Goal: Task Accomplishment & Management: Complete application form

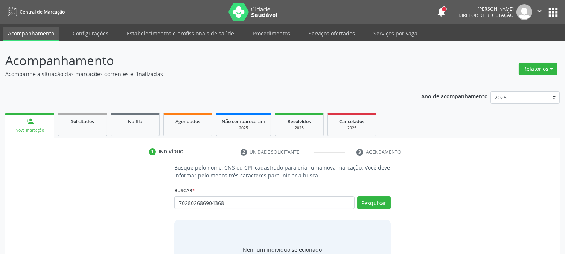
type input "702802686904368"
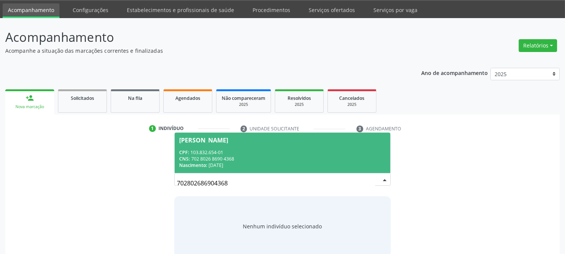
scroll to position [36, 0]
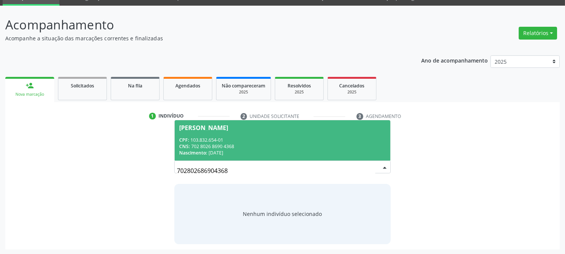
click at [229, 145] on div "CNS: 702 8026 8690 4368" at bounding box center [282, 146] width 206 height 6
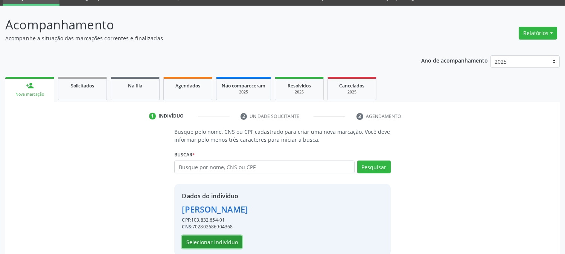
click at [208, 243] on button "Selecionar indivíduo" at bounding box center [212, 241] width 60 height 13
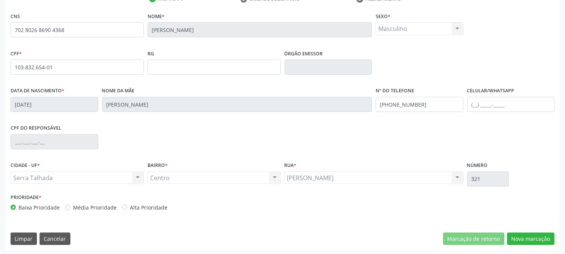
scroll to position [154, 0]
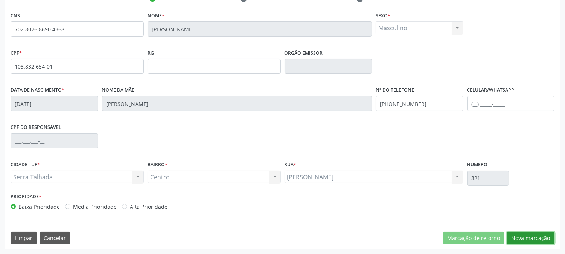
click at [524, 238] on button "Nova marcação" at bounding box center [530, 238] width 47 height 13
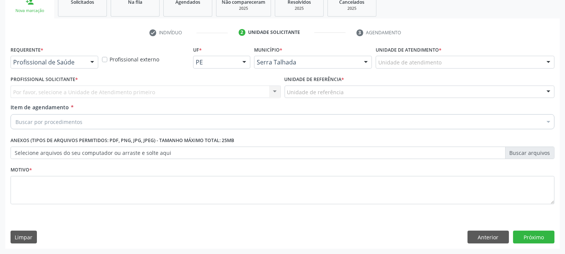
scroll to position [119, 0]
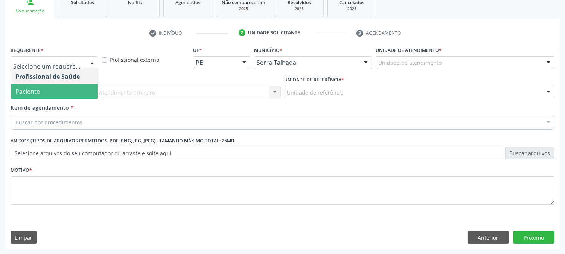
click at [56, 88] on span "Paciente" at bounding box center [54, 91] width 87 height 15
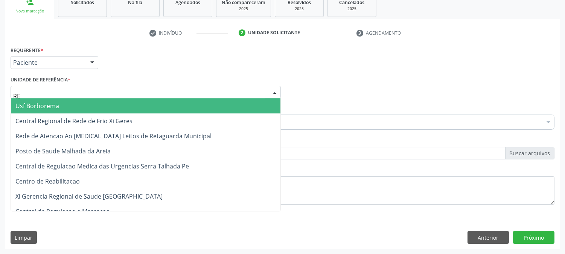
type input "REA"
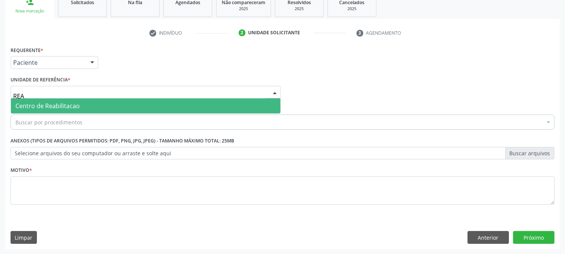
click at [57, 106] on span "Centro de Reabilitacao" at bounding box center [47, 106] width 64 height 8
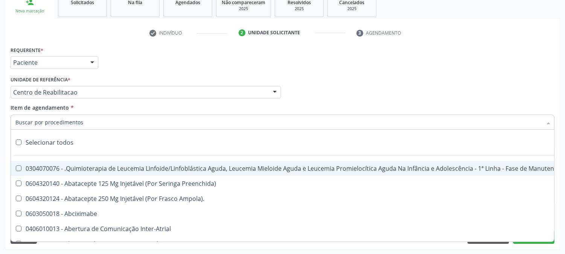
type input "F"
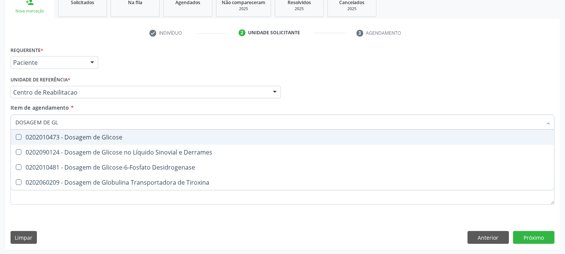
type input "DOSAGEM DE GLI"
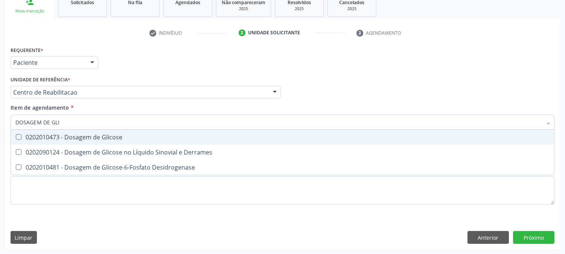
click at [58, 136] on div "0202010473 - Dosagem de Glicose" at bounding box center [282, 137] width 535 height 6
checkbox Glicose "true"
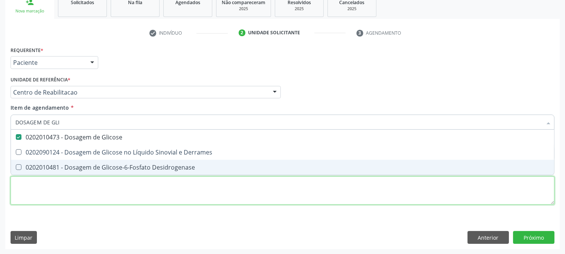
click at [44, 203] on div "Requerente * Paciente Profissional de Saúde Paciente Nenhum resultado encontrad…" at bounding box center [283, 129] width 544 height 171
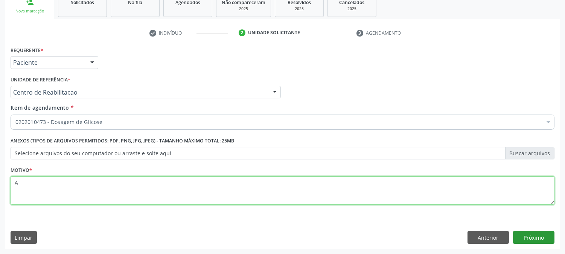
type textarea "A"
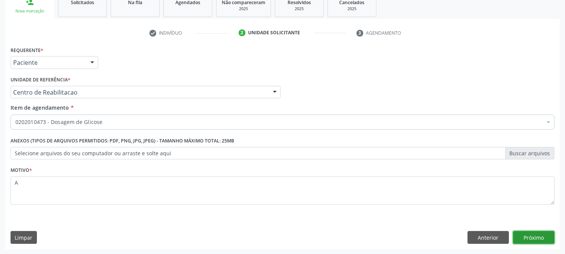
click at [528, 238] on button "Próximo" at bounding box center [533, 237] width 41 height 13
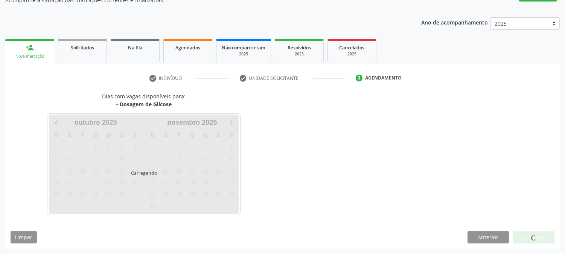
scroll to position [73, 0]
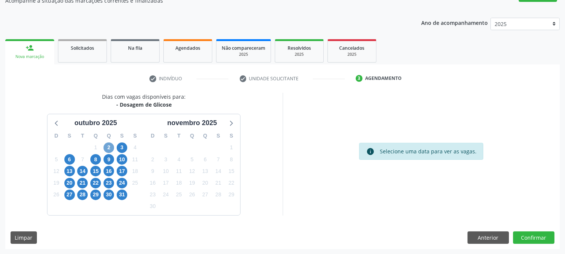
click at [111, 149] on span "2" at bounding box center [109, 147] width 11 height 11
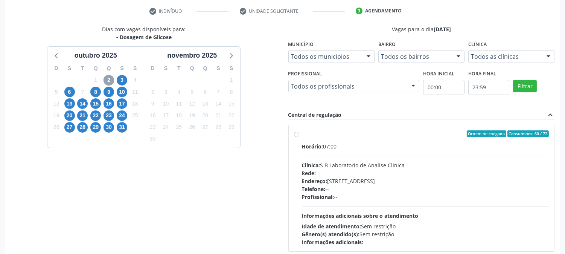
scroll to position [157, 0]
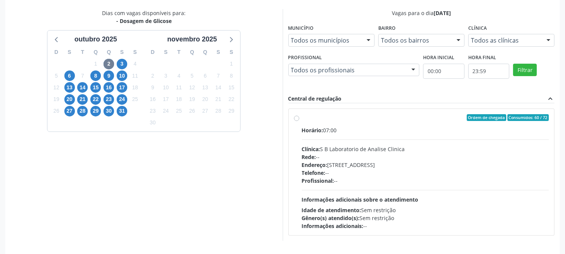
click at [327, 151] on div "Clínica: S B Laboratorio de Analise Clinica" at bounding box center [426, 149] width 248 height 8
click at [299, 121] on input "Ordem de chegada Consumidos: 60 / 72 Horário: 07:00 Clínica: S B Laboratorio de…" at bounding box center [296, 117] width 5 height 7
radio input "true"
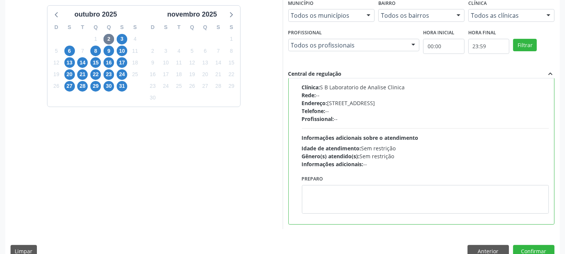
scroll to position [196, 0]
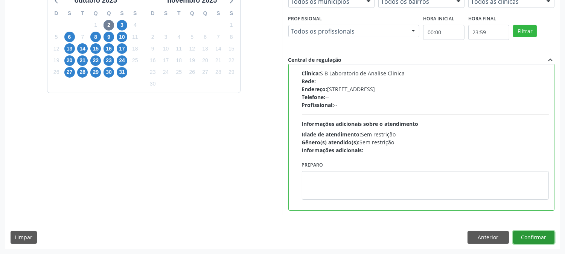
click at [542, 238] on button "Confirmar" at bounding box center [533, 237] width 41 height 13
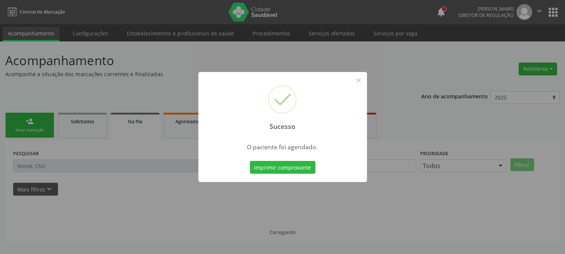
scroll to position [0, 0]
click at [297, 170] on button "Imprimir comprovante" at bounding box center [283, 167] width 66 height 13
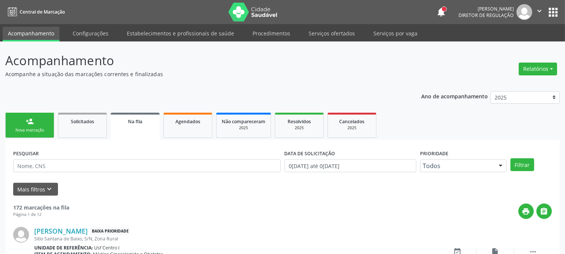
click at [44, 122] on link "person_add Nova marcação" at bounding box center [29, 125] width 49 height 25
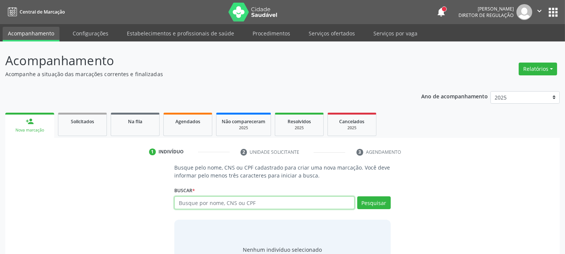
click at [183, 203] on input "text" at bounding box center [264, 202] width 180 height 13
type input "705002890668954"
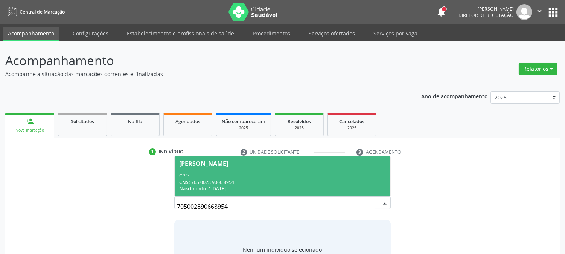
click at [343, 180] on div "CNS: 705 0028 9066 8954" at bounding box center [282, 182] width 206 height 6
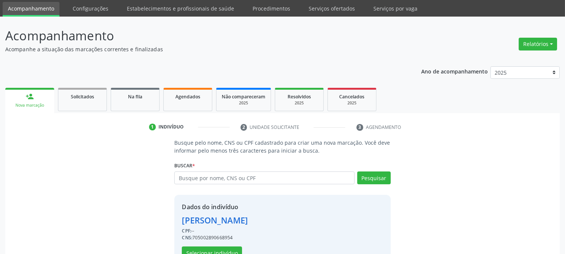
scroll to position [47, 0]
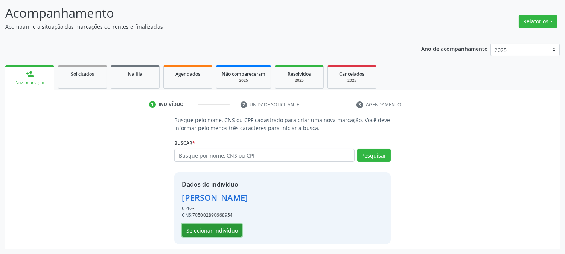
click at [217, 230] on button "Selecionar indivíduo" at bounding box center [212, 230] width 60 height 13
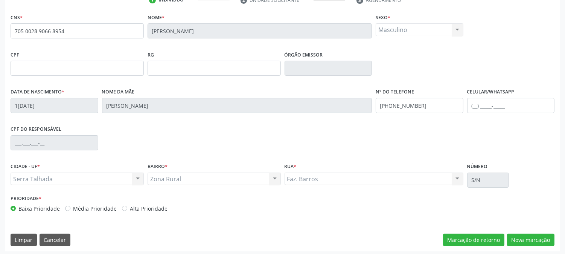
scroll to position [154, 0]
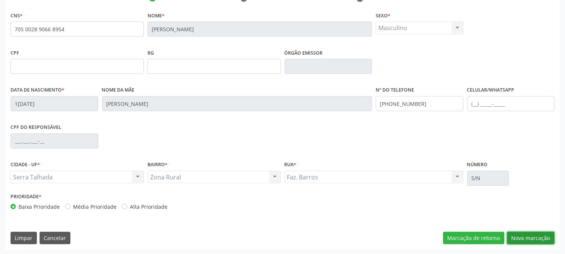
click at [529, 236] on button "Nova marcação" at bounding box center [530, 238] width 47 height 13
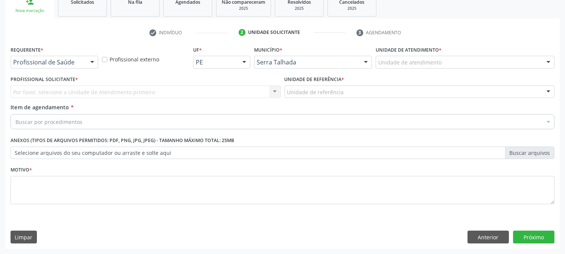
scroll to position [119, 0]
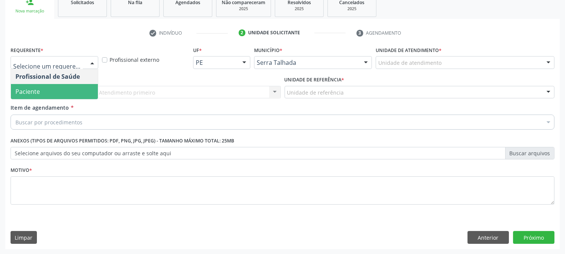
click at [43, 89] on span "Paciente" at bounding box center [54, 91] width 87 height 15
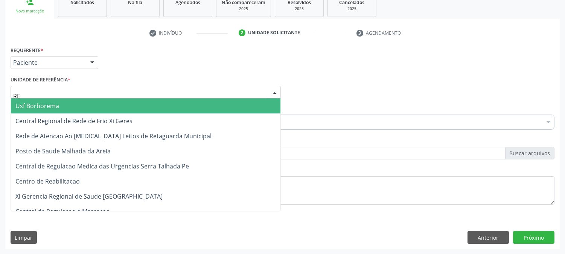
type input "REA"
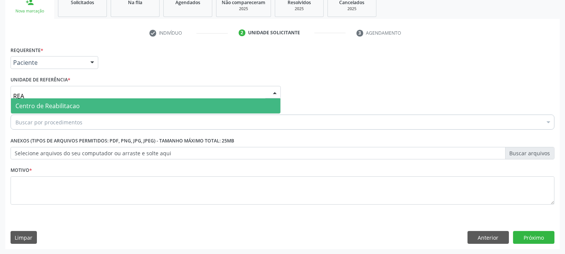
click at [47, 105] on span "Centro de Reabilitacao" at bounding box center [47, 106] width 64 height 8
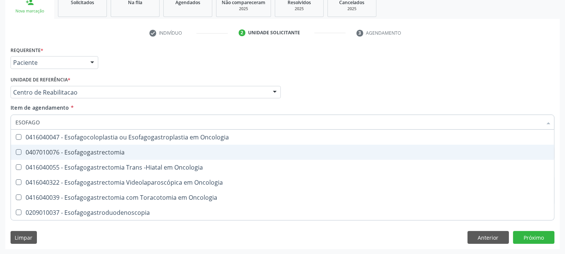
type input "ESOFAGOG"
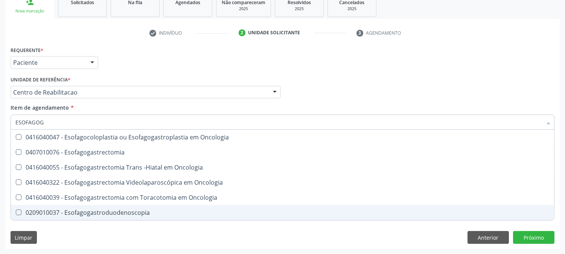
click at [98, 211] on div "0209010037 - Esofagogastroduodenoscopia" at bounding box center [282, 212] width 535 height 6
checkbox Esofagogastroduodenoscopia "true"
click at [92, 239] on div "Requerente * Paciente Profissional de Saúde Paciente Nenhum resultado encontrad…" at bounding box center [282, 146] width 555 height 205
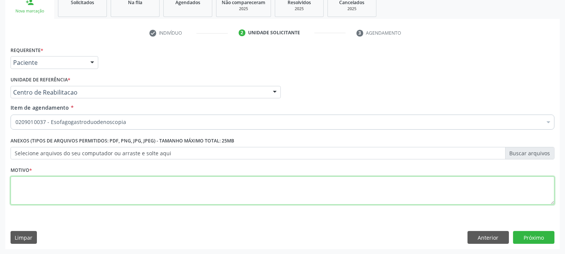
click at [73, 198] on textarea at bounding box center [283, 190] width 544 height 29
type textarea "A"
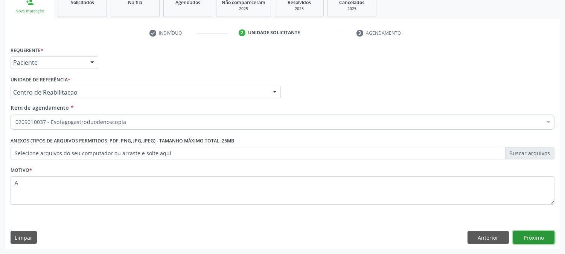
click at [535, 232] on button "Próximo" at bounding box center [533, 237] width 41 height 13
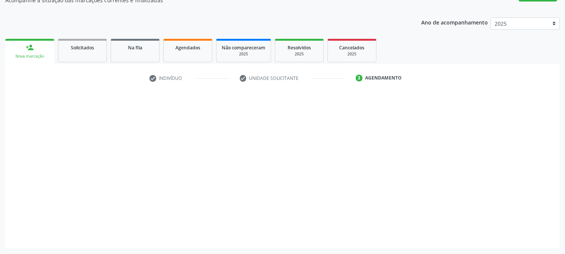
scroll to position [73, 0]
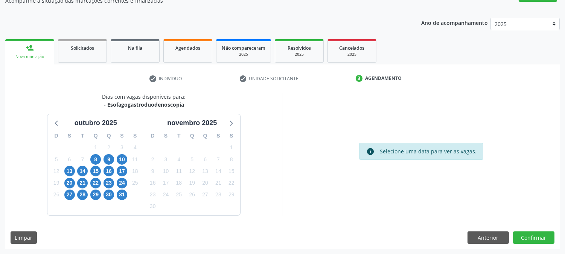
click at [105, 166] on div "16" at bounding box center [109, 171] width 11 height 12
click at [99, 159] on span "8" at bounding box center [95, 159] width 11 height 11
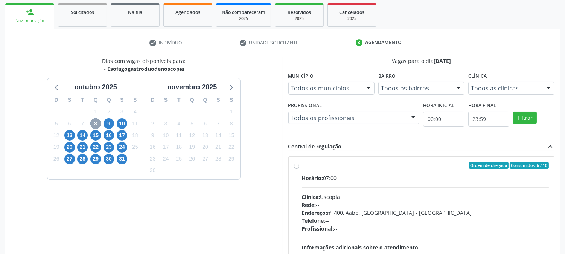
scroll to position [157, 0]
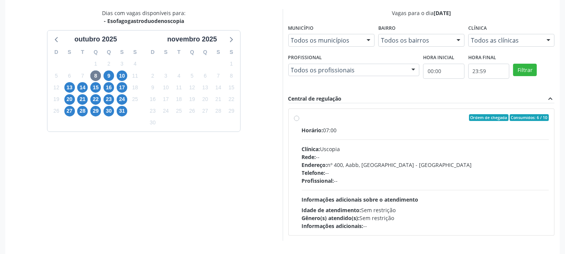
click at [313, 161] on span "Endereço:" at bounding box center [315, 164] width 26 height 7
click at [299, 121] on input "Ordem de chegada Consumidos: 6 / 10 Horário: 07:00 Clínica: Uscopia Rede: -- En…" at bounding box center [296, 117] width 5 height 7
radio input "true"
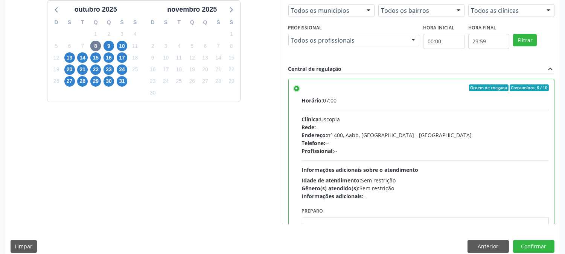
scroll to position [196, 0]
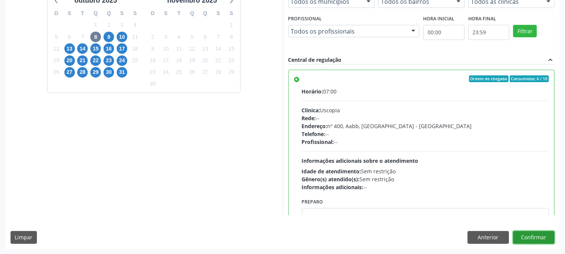
click at [537, 238] on button "Confirmar" at bounding box center [533, 237] width 41 height 13
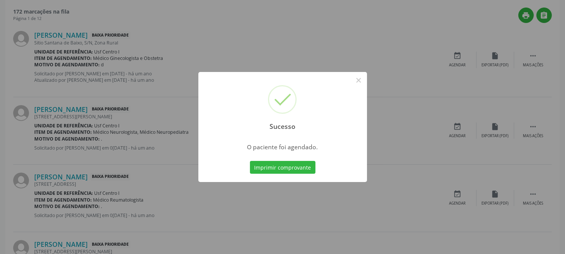
scroll to position [0, 0]
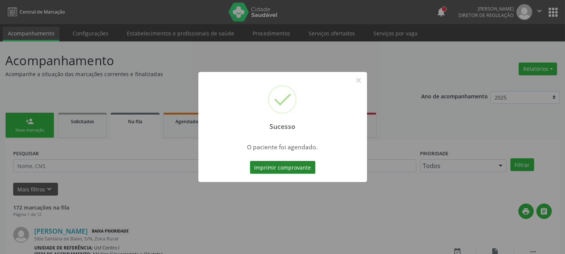
click at [278, 164] on button "Imprimir comprovante" at bounding box center [283, 167] width 66 height 13
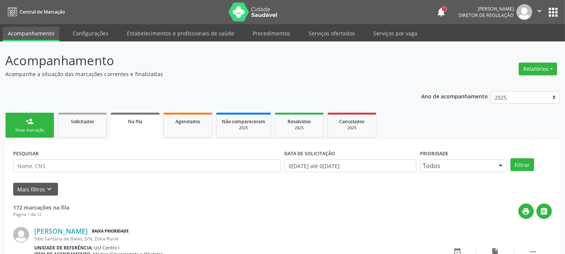
click at [39, 127] on div "Nova marcação" at bounding box center [30, 130] width 38 height 6
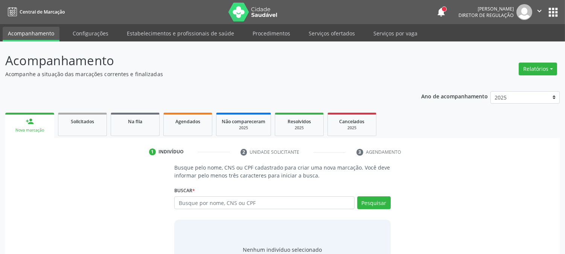
scroll to position [36, 0]
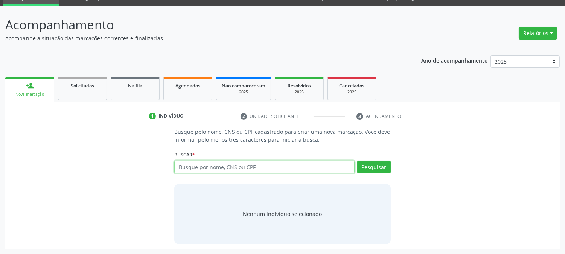
click at [195, 167] on input "text" at bounding box center [264, 166] width 180 height 13
type input "898003421176096"
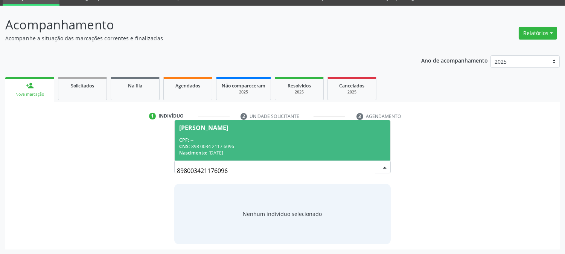
click at [251, 152] on div "Nascimento: 17/07/2004" at bounding box center [282, 153] width 206 height 6
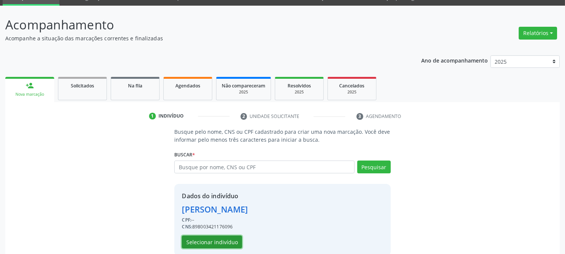
click at [215, 242] on button "Selecionar indivíduo" at bounding box center [212, 241] width 60 height 13
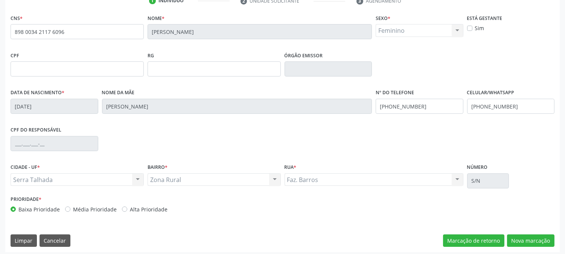
scroll to position [154, 0]
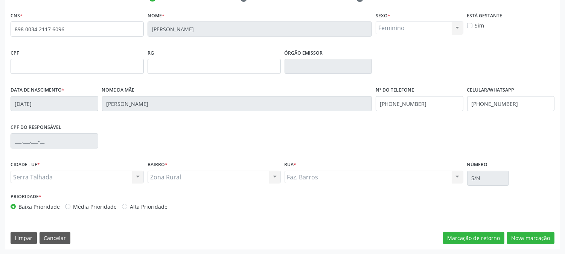
click at [535, 229] on div "CNS * 898 0034 2117 6096 Nome * Aiane Mirele Medeiros da Silva Sexo * Feminino …" at bounding box center [282, 130] width 555 height 240
click at [535, 235] on button "Nova marcação" at bounding box center [530, 238] width 47 height 13
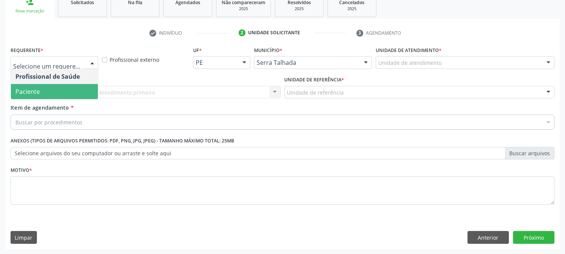
click at [49, 89] on span "Paciente" at bounding box center [54, 91] width 87 height 15
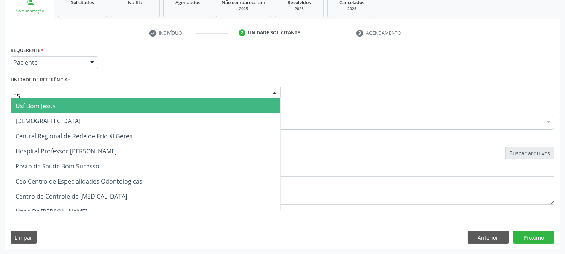
type input "E"
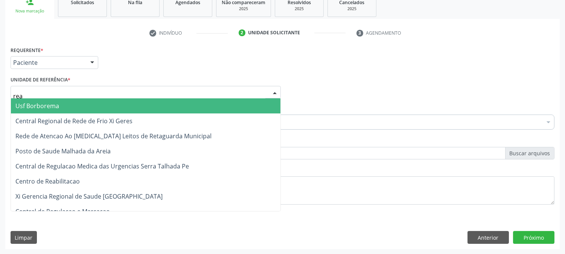
type input "reab"
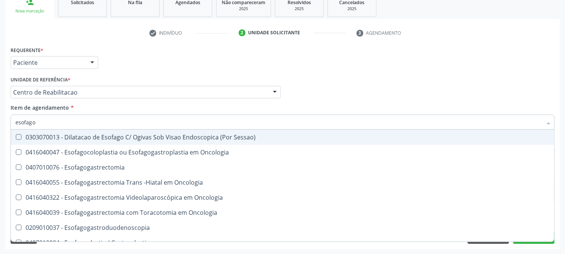
type input "esofagog"
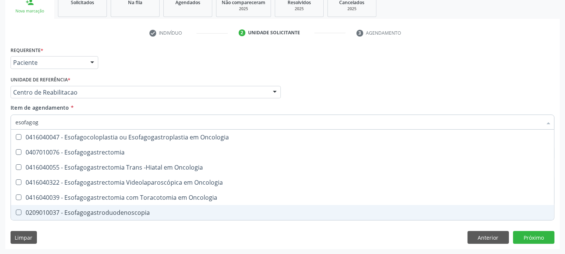
click at [93, 209] on div "0209010037 - Esofagogastroduodenoscopia" at bounding box center [282, 212] width 535 height 6
checkbox Esofagogastroduodenoscopia "true"
click at [89, 226] on div "Requerente * Paciente Profissional de Saúde Paciente Nenhum resultado encontrad…" at bounding box center [282, 146] width 555 height 205
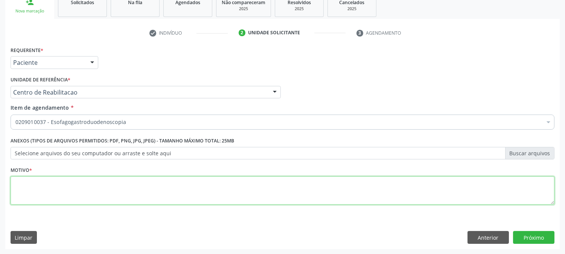
click at [76, 195] on textarea at bounding box center [283, 190] width 544 height 29
type textarea "a"
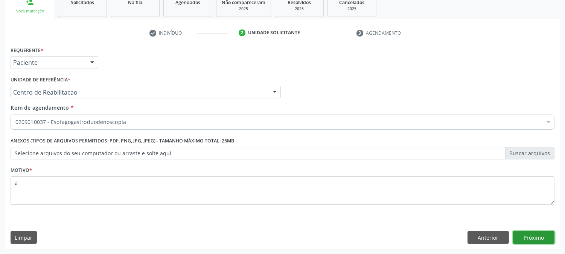
click at [533, 231] on button "Próximo" at bounding box center [533, 237] width 41 height 13
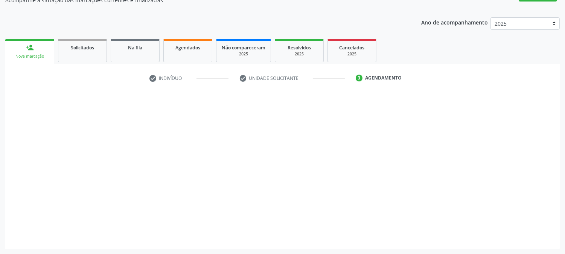
scroll to position [73, 0]
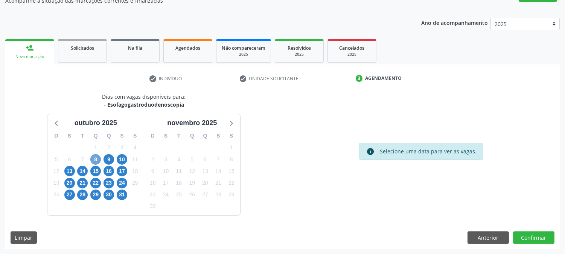
click at [96, 158] on span "8" at bounding box center [95, 159] width 11 height 11
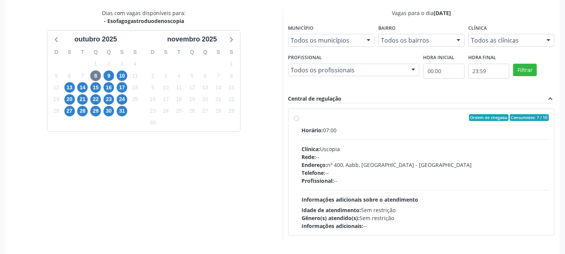
click at [345, 168] on div "Endereço: nº 400, Aabb, Serra Talhada - PE" at bounding box center [426, 165] width 248 height 8
click at [299, 121] on input "Ordem de chegada Consumidos: 7 / 10 Horário: 07:00 Clínica: Uscopia Rede: -- En…" at bounding box center [296, 117] width 5 height 7
radio input "true"
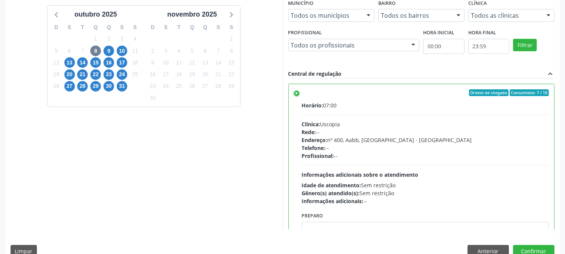
scroll to position [196, 0]
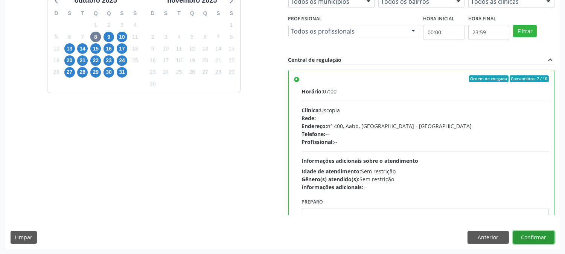
click at [513, 238] on button "Confirmar" at bounding box center [533, 237] width 41 height 13
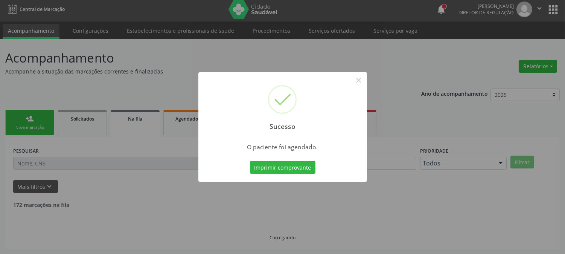
scroll to position [0, 0]
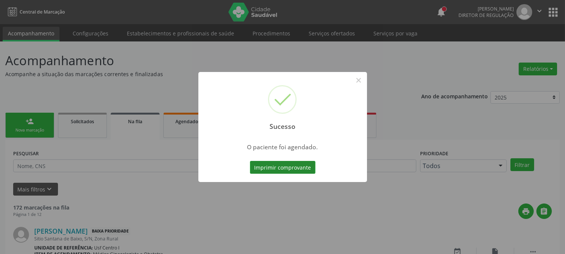
click at [284, 170] on button "Imprimir comprovante" at bounding box center [283, 167] width 66 height 13
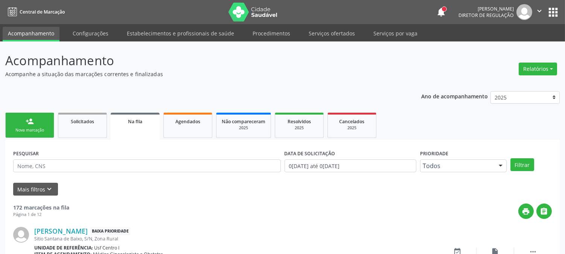
click at [41, 126] on link "person_add Nova marcação" at bounding box center [29, 125] width 49 height 25
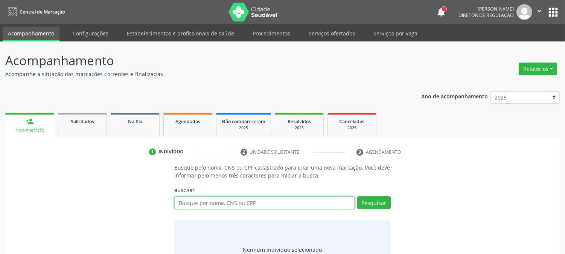
click at [200, 205] on input "text" at bounding box center [264, 202] width 180 height 13
paste input "CNS: 898 0034 2117 6096"
type input "CNS: 898 0034 2117 6096"
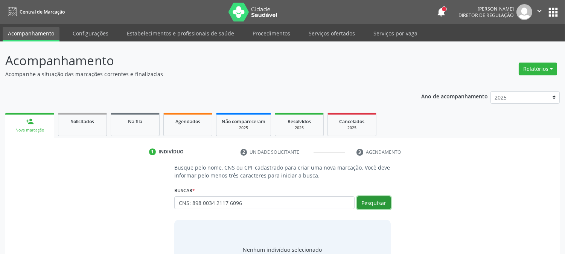
click at [370, 205] on button "Pesquisar" at bounding box center [375, 202] width 34 height 13
type input "CNS: 898 0034 2117 6096"
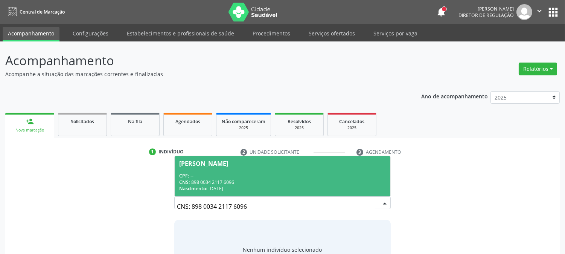
click at [307, 187] on div "Nascimento: 17/07/2004" at bounding box center [282, 188] width 206 height 6
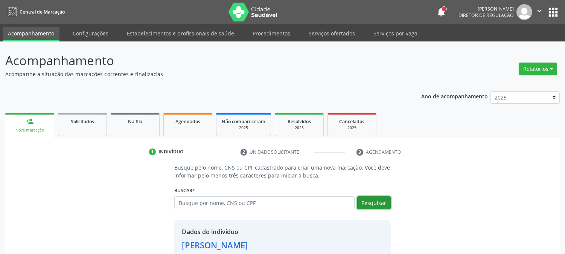
click at [368, 206] on button "Pesquisar" at bounding box center [375, 202] width 34 height 13
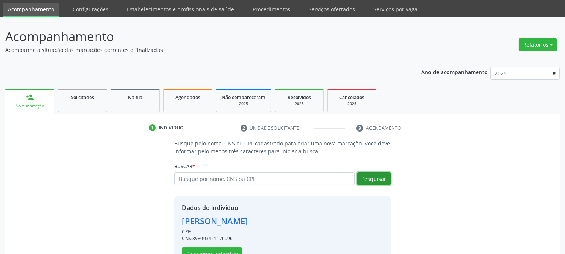
scroll to position [47, 0]
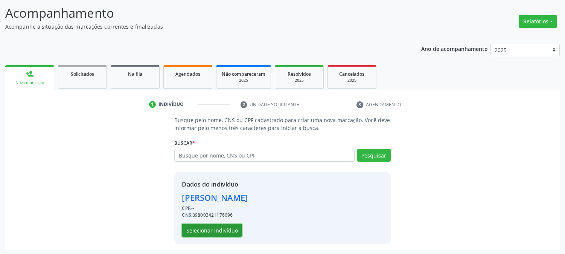
click at [229, 233] on button "Selecionar indivíduo" at bounding box center [212, 230] width 60 height 13
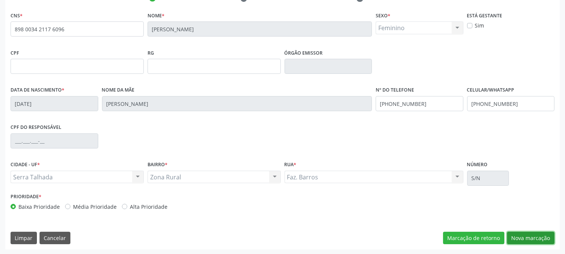
click at [527, 238] on button "Nova marcação" at bounding box center [530, 238] width 47 height 13
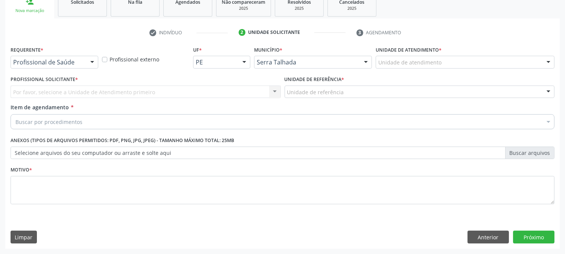
scroll to position [119, 0]
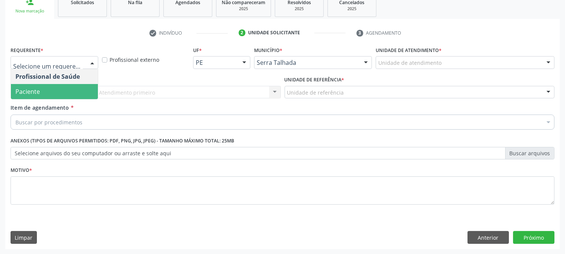
click at [40, 91] on span "Paciente" at bounding box center [54, 91] width 87 height 15
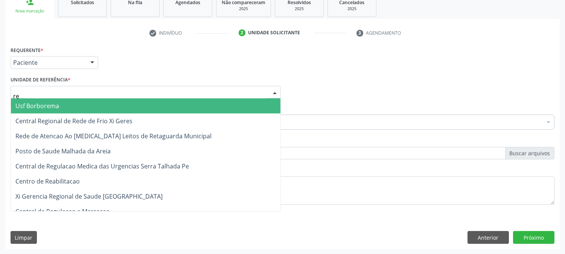
type input "rea"
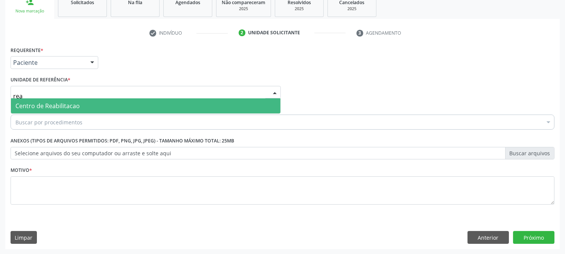
click at [44, 103] on span "Centro de Reabilitacao" at bounding box center [47, 106] width 64 height 8
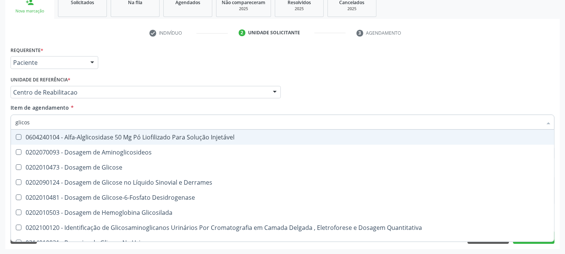
type input "glicose"
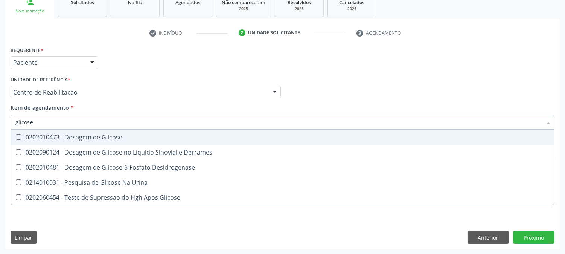
click at [58, 134] on div "0202010473 - Dosagem de Glicose" at bounding box center [282, 137] width 535 height 6
checkbox Glicose "true"
click at [57, 124] on input "glicose" at bounding box center [278, 122] width 527 height 15
type input "col"
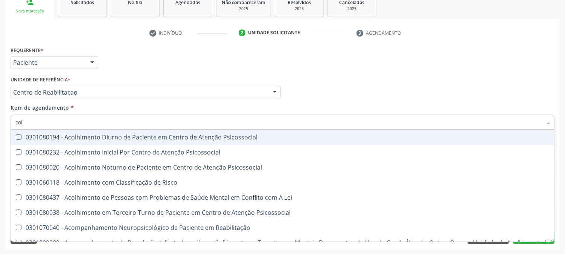
checkbox Psicossocial "false"
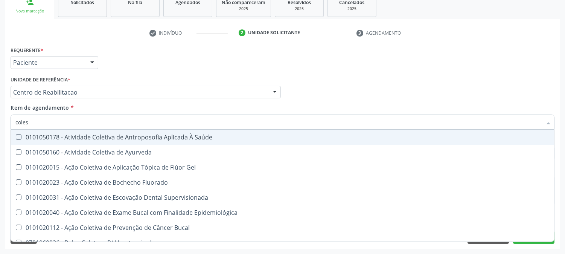
type input "colest"
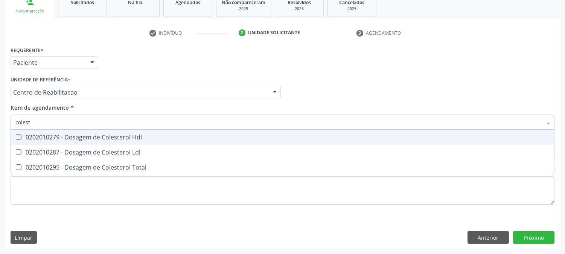
click at [51, 134] on div "0202010279 - Dosagem de Colesterol Hdl" at bounding box center [282, 137] width 535 height 6
checkbox Hdl "true"
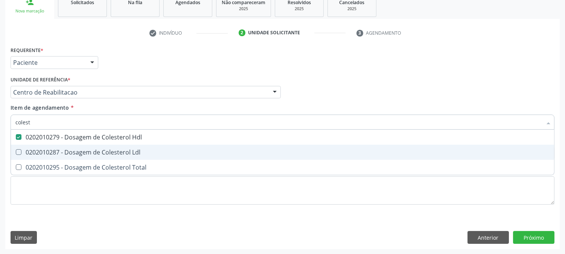
click at [44, 145] on span "0202010287 - Dosagem de Colesterol Ldl" at bounding box center [283, 152] width 544 height 15
checkbox Ldl "true"
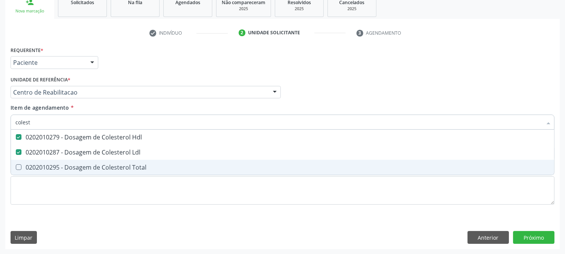
click at [39, 165] on div "0202010295 - Dosagem de Colesterol Total" at bounding box center [282, 167] width 535 height 6
checkbox Total "true"
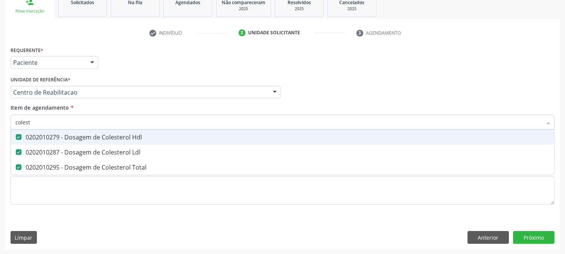
click at [48, 123] on input "colest" at bounding box center [278, 122] width 527 height 15
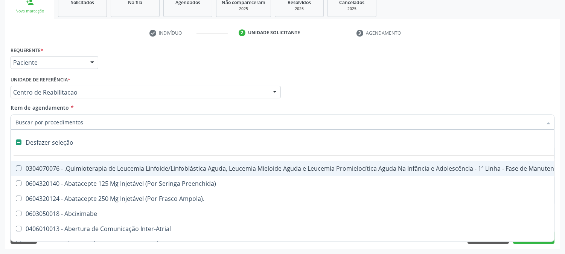
checkbox Manutenção "false"
checkbox Preenchida\) "false"
checkbox Ampola\)\ "false"
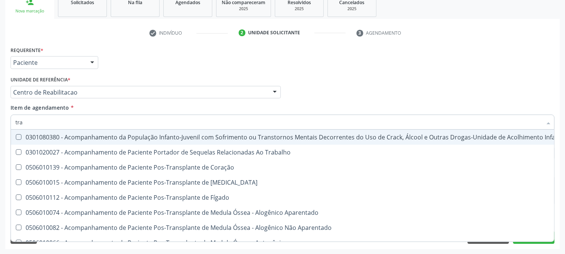
type input "tran"
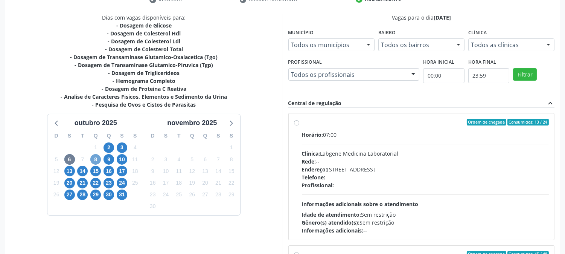
click at [97, 156] on span "8" at bounding box center [95, 159] width 11 height 11
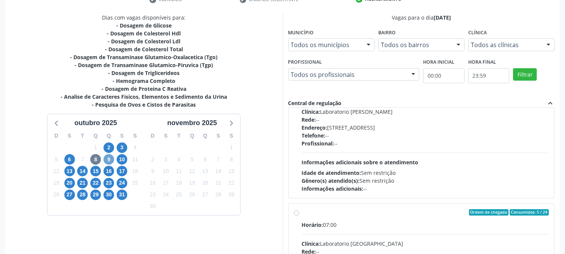
click at [109, 159] on span "9" at bounding box center [109, 159] width 11 height 11
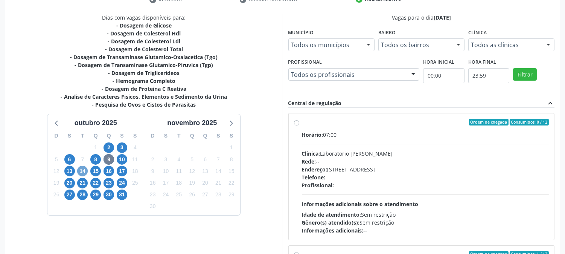
click at [87, 171] on span "14" at bounding box center [82, 171] width 11 height 11
click at [359, 150] on div "Clínica: Laboratorio [GEOGRAPHIC_DATA]" at bounding box center [426, 154] width 248 height 8
click at [299, 125] on input "Ordem de chegada Consumidos: 23 / 40 Horário: 06:45 Clínica: Laboratorio [GEOGR…" at bounding box center [296, 122] width 5 height 7
radio input "true"
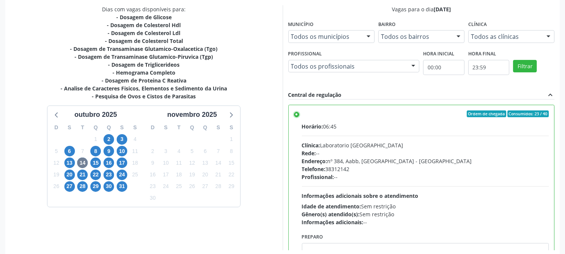
scroll to position [196, 0]
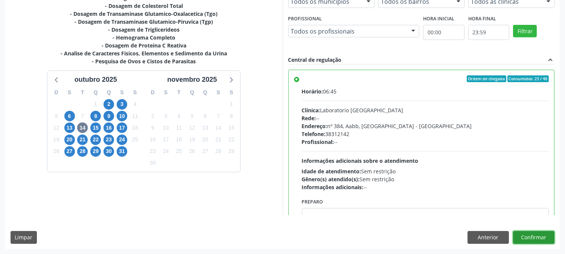
click at [542, 240] on button "Confirmar" at bounding box center [533, 237] width 41 height 13
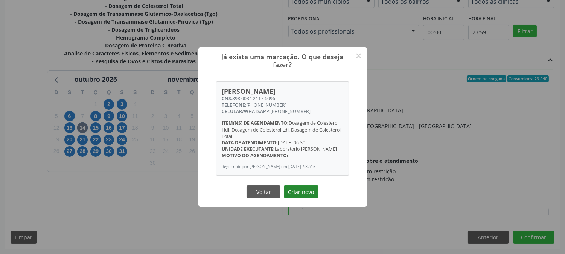
click at [292, 193] on button "Criar novo" at bounding box center [301, 191] width 35 height 13
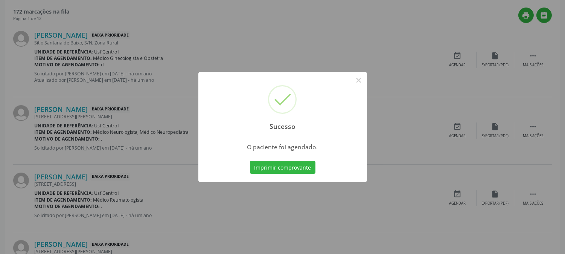
scroll to position [0, 0]
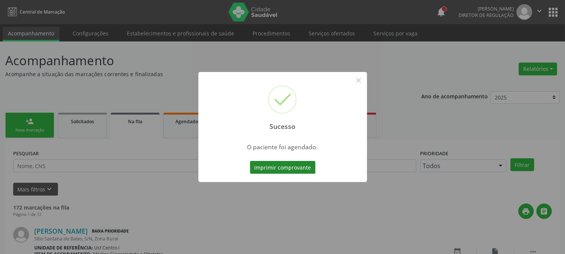
click at [301, 170] on button "Imprimir comprovante" at bounding box center [283, 167] width 66 height 13
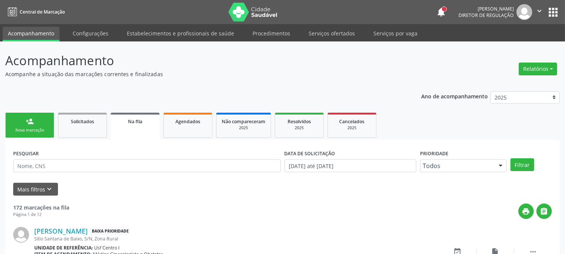
drag, startPoint x: 40, startPoint y: 129, endPoint x: 153, endPoint y: 136, distance: 113.6
click at [41, 129] on div "Nova marcação" at bounding box center [30, 130] width 38 height 6
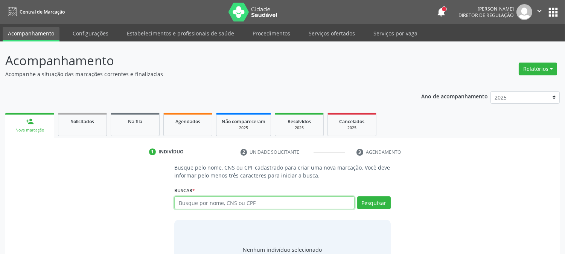
click at [208, 204] on input "text" at bounding box center [264, 202] width 180 height 13
type input "[PERSON_NAME]"
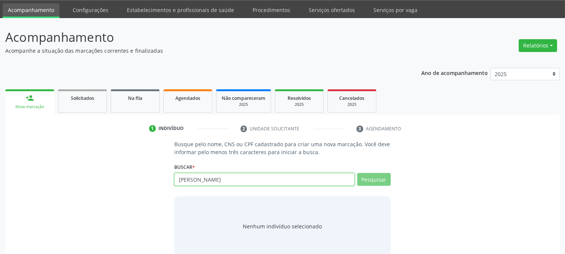
scroll to position [36, 0]
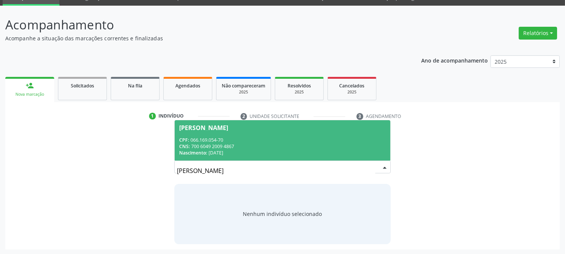
click at [281, 130] on div "[PERSON_NAME]" at bounding box center [282, 128] width 206 height 6
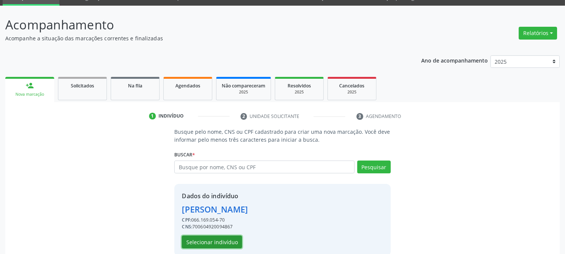
click at [231, 243] on button "Selecionar indivíduo" at bounding box center [212, 241] width 60 height 13
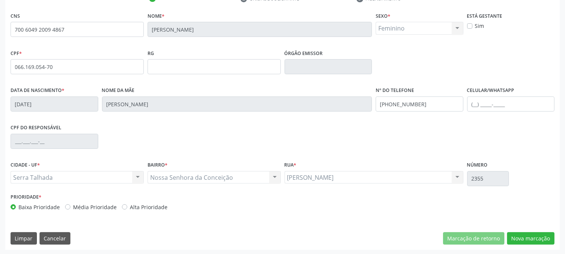
scroll to position [154, 0]
click at [399, 102] on input "[PHONE_NUMBER]" at bounding box center [420, 103] width 88 height 15
click at [475, 101] on input "text" at bounding box center [512, 103] width 88 height 15
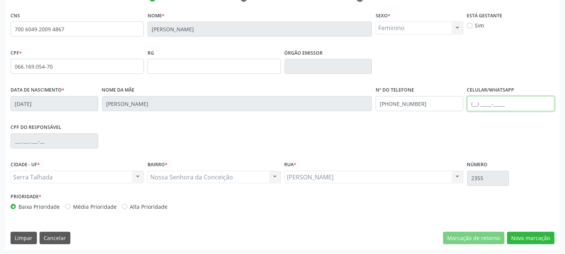
paste input "[PHONE_NUMBER]"
type input "[PHONE_NUMBER]"
click at [529, 232] on button "Nova marcação" at bounding box center [530, 238] width 47 height 13
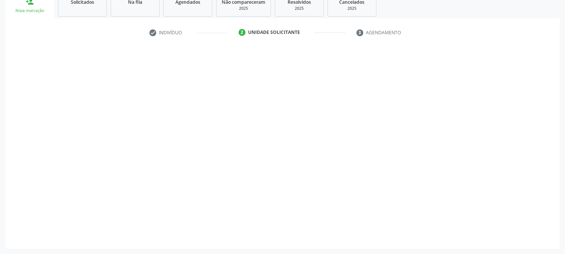
scroll to position [119, 0]
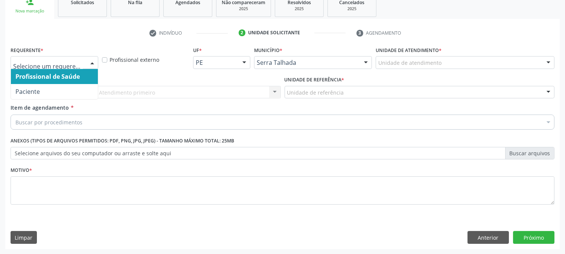
click at [59, 67] on div at bounding box center [55, 62] width 88 height 13
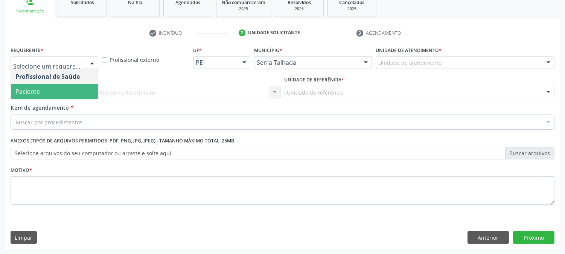
click at [48, 87] on span "Paciente" at bounding box center [54, 91] width 87 height 15
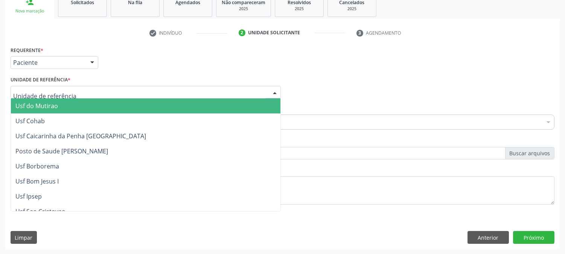
click at [48, 87] on div at bounding box center [146, 92] width 270 height 13
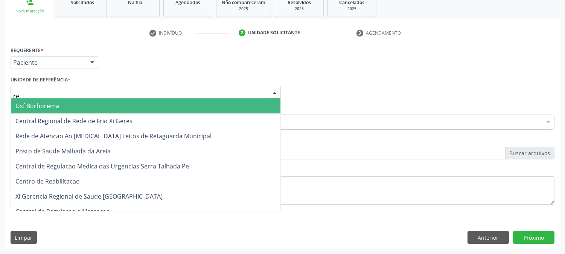
type input "rea"
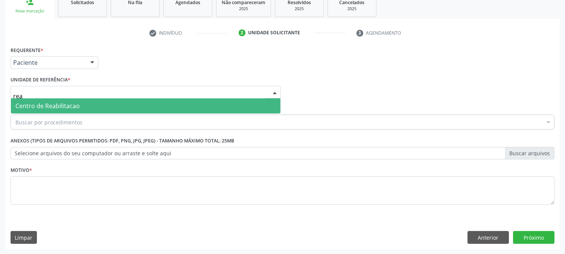
click at [47, 103] on span "Centro de Reabilitacao" at bounding box center [47, 106] width 64 height 8
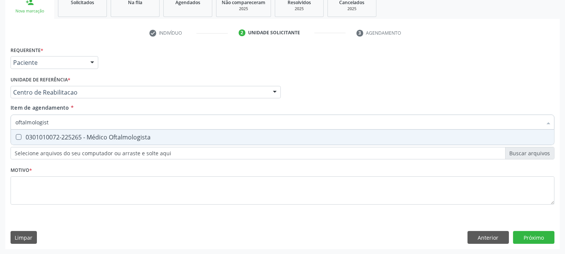
type input "oftalmologista"
click at [40, 136] on div "0301010072-225265 - Médico Oftalmologista" at bounding box center [282, 137] width 535 height 6
checkbox Oftalmologista "true"
click at [110, 171] on div "Requerente * Paciente Profissional de Saúde Paciente Nenhum resultado encontrad…" at bounding box center [283, 129] width 544 height 171
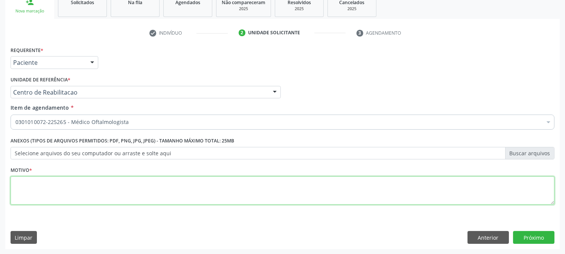
click at [65, 196] on textarea at bounding box center [283, 190] width 544 height 29
type textarea "a"
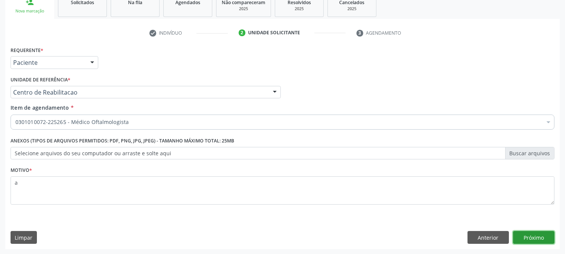
click at [529, 239] on button "Próximo" at bounding box center [533, 237] width 41 height 13
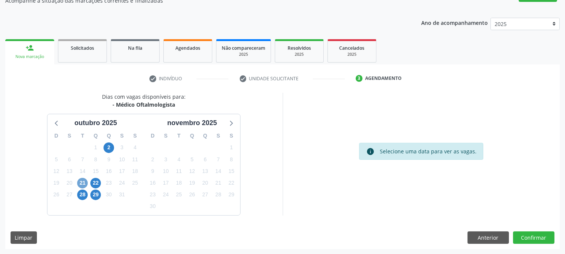
click at [84, 182] on span "21" at bounding box center [82, 183] width 11 height 11
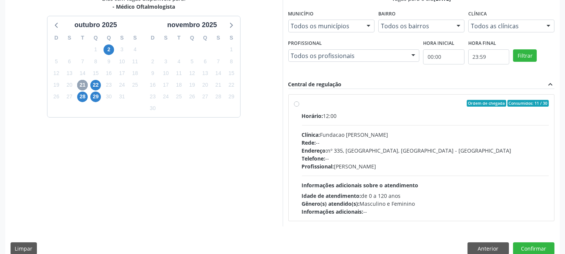
scroll to position [182, 0]
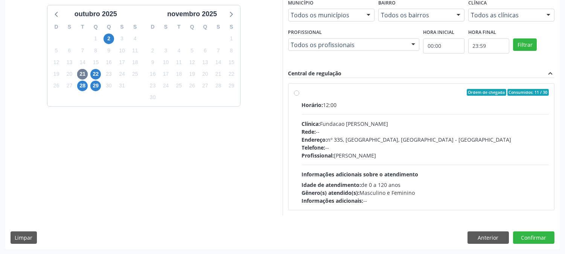
click at [336, 151] on div "Profissional: [PERSON_NAME]" at bounding box center [426, 155] width 248 height 8
click at [299, 96] on input "Ordem de chegada Consumidos: 11 / 30 Horário: 12:00 Clínica: Fundacao [PERSON_N…" at bounding box center [296, 92] width 5 height 7
radio input "true"
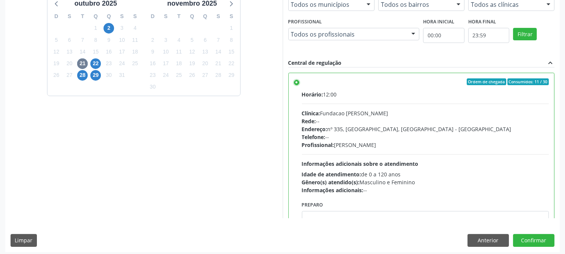
scroll to position [196, 0]
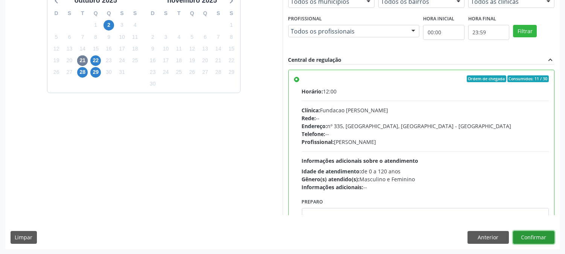
click at [540, 234] on button "Confirmar" at bounding box center [533, 237] width 41 height 13
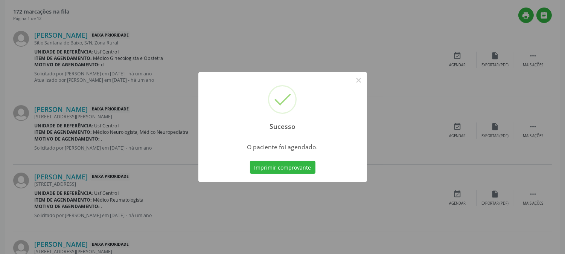
scroll to position [0, 0]
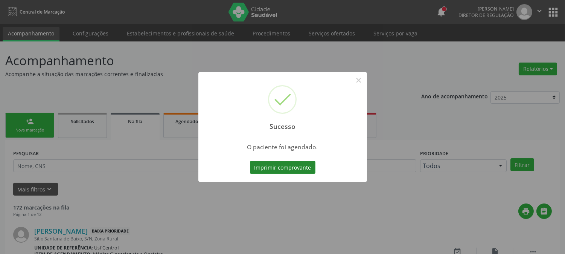
click at [303, 168] on button "Imprimir comprovante" at bounding box center [283, 167] width 66 height 13
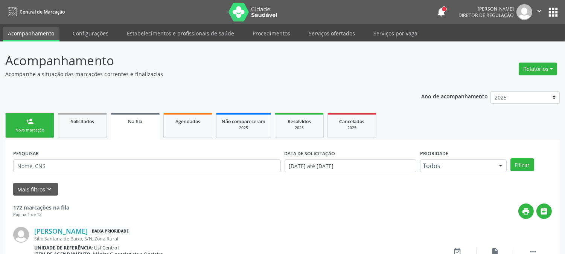
click at [36, 125] on link "person_add Nova marcação" at bounding box center [29, 125] width 49 height 25
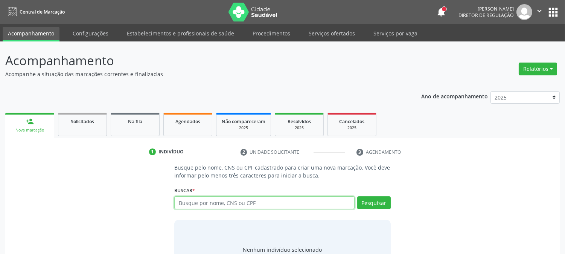
click at [200, 204] on input "text" at bounding box center [264, 202] width 180 height 13
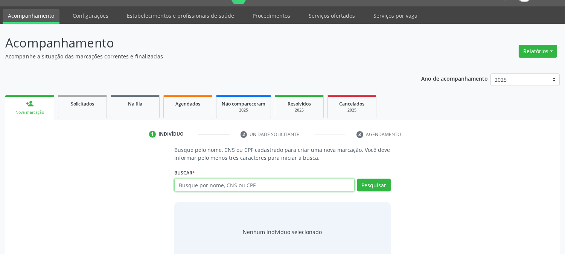
scroll to position [36, 0]
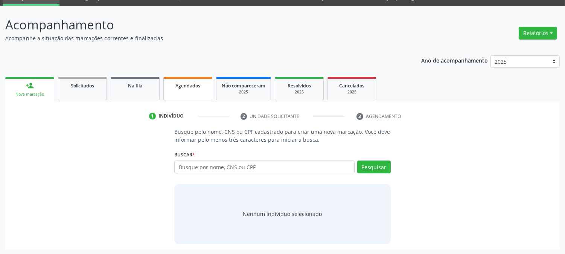
click at [187, 93] on link "Agendados" at bounding box center [187, 88] width 49 height 23
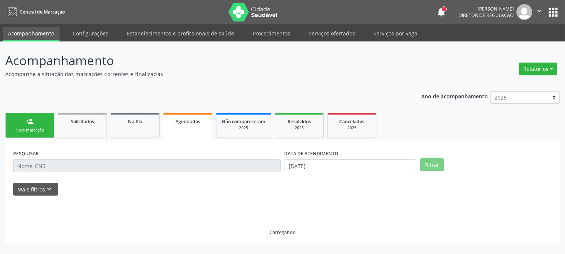
scroll to position [0, 0]
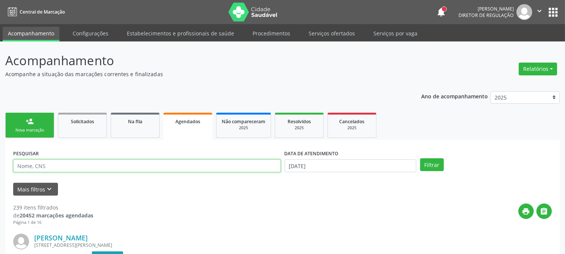
click at [130, 160] on input "text" at bounding box center [147, 165] width 268 height 13
click at [420, 158] on button "Filtrar" at bounding box center [432, 164] width 24 height 13
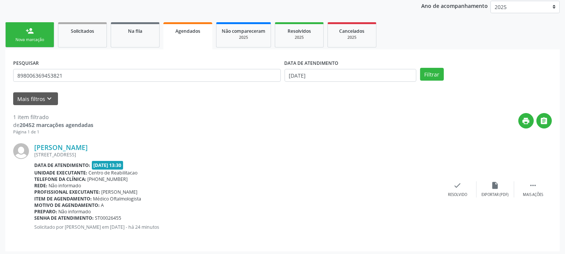
scroll to position [93, 0]
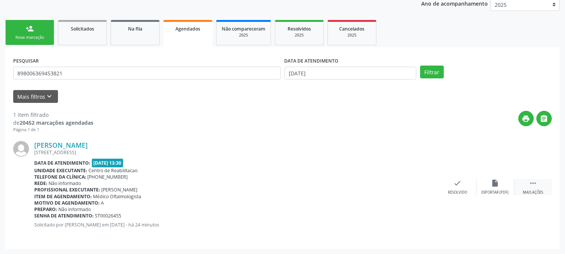
click at [530, 184] on icon "" at bounding box center [533, 183] width 8 height 8
click at [383, 191] on div "Imprimir" at bounding box center [382, 192] width 17 height 5
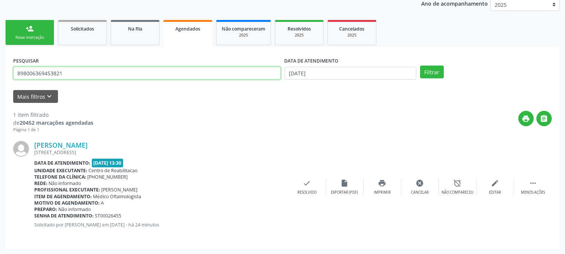
click at [94, 76] on input "898006369453821" at bounding box center [147, 73] width 268 height 13
type input "neurologista"
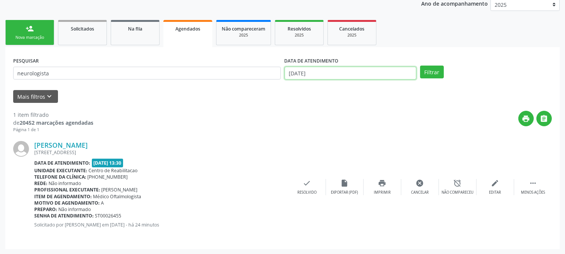
click at [363, 72] on input "[DATE]" at bounding box center [351, 73] width 132 height 13
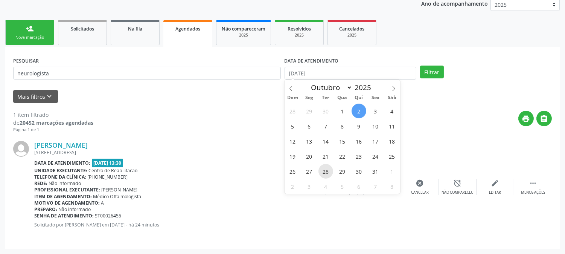
click at [324, 171] on span "28" at bounding box center [326, 171] width 15 height 15
type input "[DATE]"
click at [324, 171] on span "28" at bounding box center [326, 171] width 15 height 15
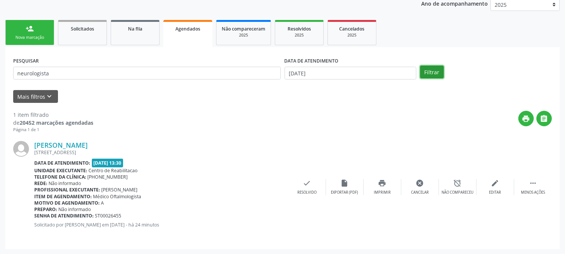
click at [423, 76] on button "Filtrar" at bounding box center [432, 72] width 24 height 13
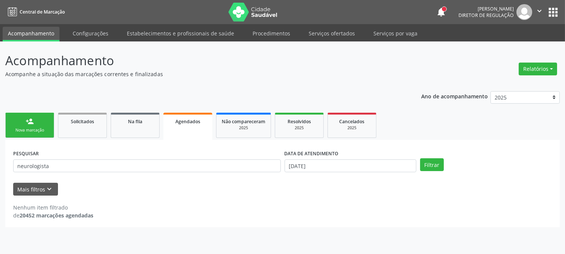
scroll to position [0, 0]
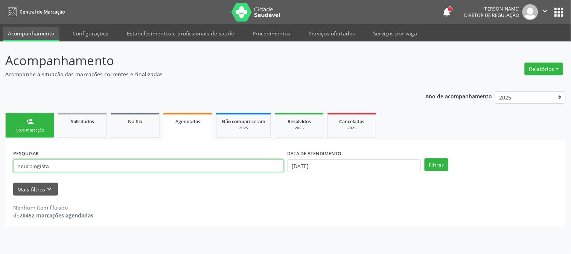
click at [78, 163] on input "neurologista" at bounding box center [148, 165] width 271 height 13
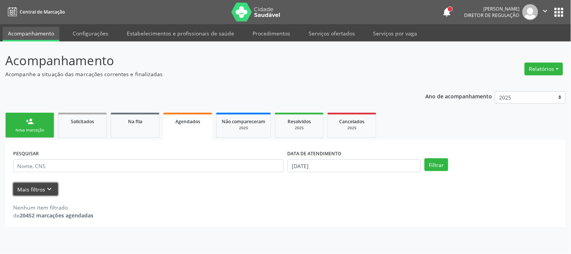
click at [50, 193] on button "Mais filtros keyboard_arrow_down" at bounding box center [35, 189] width 45 height 13
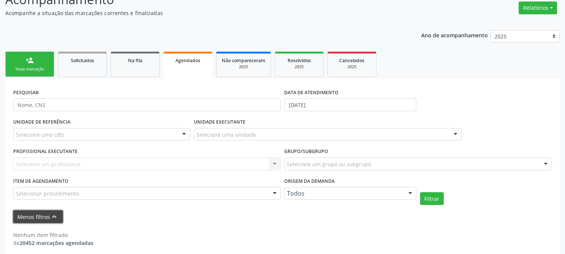
scroll to position [63, 0]
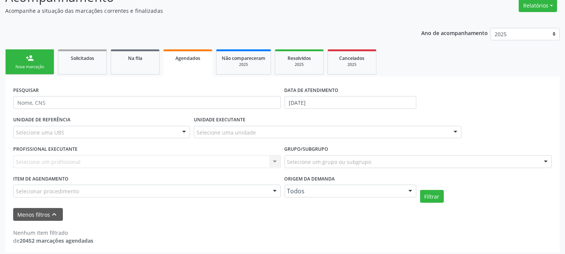
click at [55, 159] on div "Selecione um profissional Nenhum resultado encontrado para: " " Não há nenhuma …" at bounding box center [147, 161] width 268 height 13
drag, startPoint x: 226, startPoint y: 122, endPoint x: 225, endPoint y: 127, distance: 4.7
click at [226, 124] on label "UNIDADE EXECUTANTE" at bounding box center [220, 120] width 52 height 12
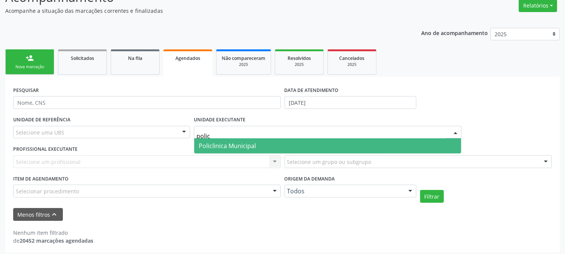
type input "policl"
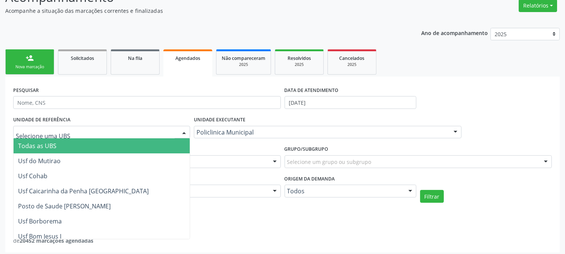
click at [65, 133] on div at bounding box center [101, 132] width 177 height 13
click at [73, 118] on div "UNIDADE DE REFERÊNCIA Todas as UBS Usf do Mutirao Usf Cohab Usf Caicarinha da P…" at bounding box center [101, 128] width 181 height 29
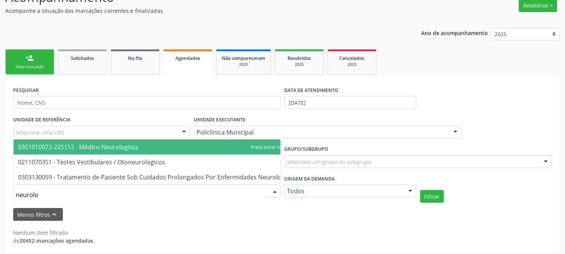
type input "neurolog"
click at [112, 145] on span "0301010072-225112 - Médico Neurologista" at bounding box center [157, 146] width 287 height 15
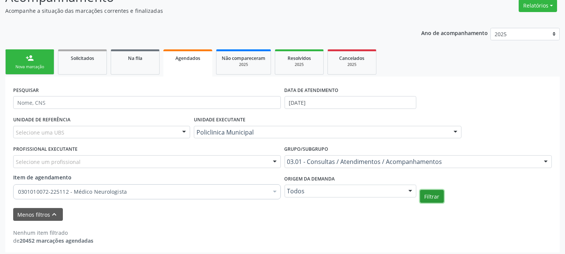
click at [424, 198] on button "Filtrar" at bounding box center [432, 196] width 24 height 13
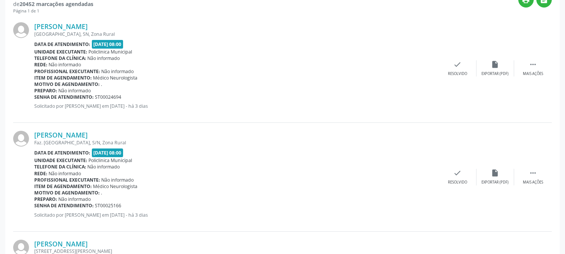
scroll to position [315, 0]
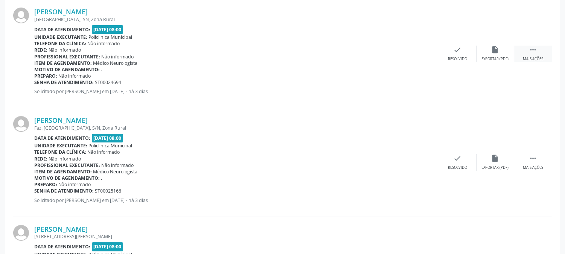
click at [524, 52] on div " Mais ações" at bounding box center [534, 54] width 38 height 16
click at [381, 49] on icon "print" at bounding box center [383, 50] width 8 height 8
click at [532, 156] on icon "" at bounding box center [533, 158] width 8 height 8
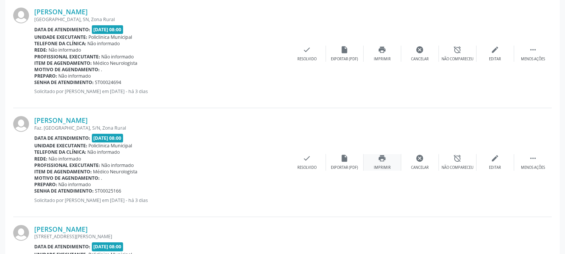
click at [384, 163] on div "print Imprimir" at bounding box center [383, 162] width 38 height 16
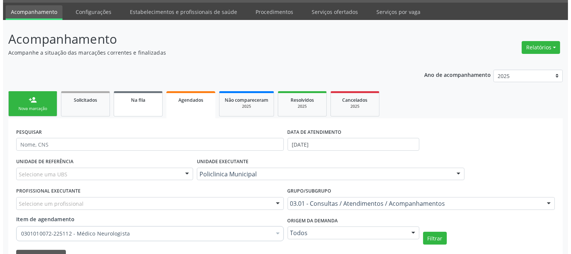
scroll to position [0, 0]
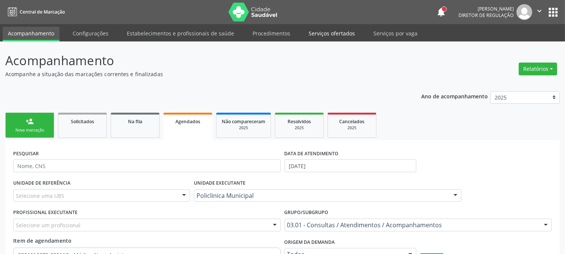
click at [319, 34] on link "Serviços ofertados" at bounding box center [332, 33] width 57 height 13
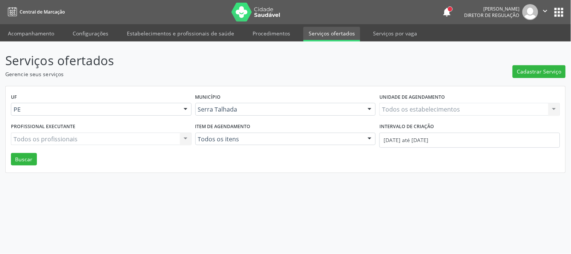
click at [393, 108] on div "Todos os estabelecimentos Todos os estabelecimentos Nenhum resultado encontrado…" at bounding box center [470, 109] width 181 height 13
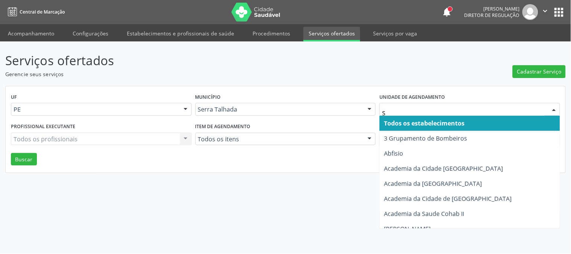
type input "S B"
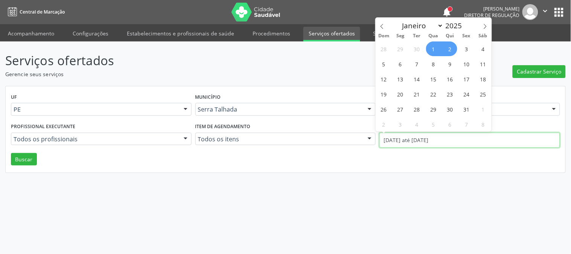
click at [404, 140] on input "[DATE] até [DATE]" at bounding box center [470, 140] width 181 height 15
click at [384, 24] on icon at bounding box center [382, 26] width 5 height 5
select select "8"
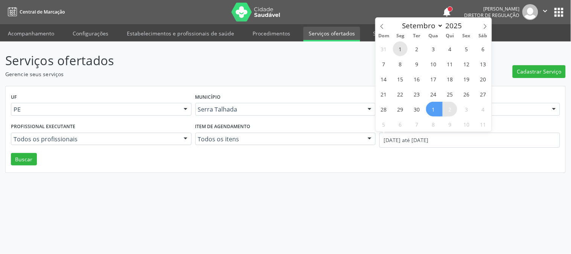
click at [405, 48] on span "1" at bounding box center [400, 48] width 15 height 15
type input "[DATE]"
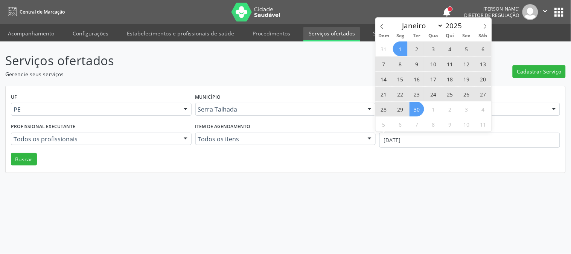
click at [422, 113] on span "30" at bounding box center [417, 109] width 15 height 15
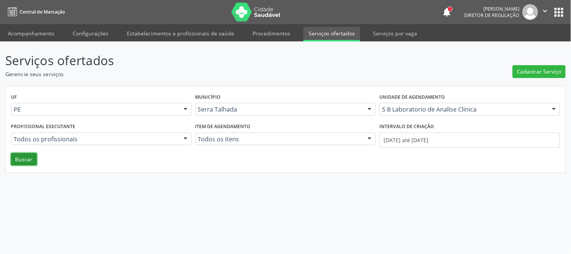
click at [31, 163] on button "Buscar" at bounding box center [24, 159] width 26 height 13
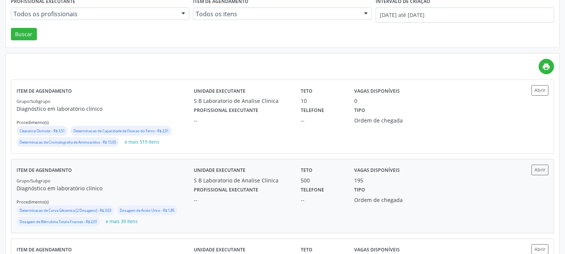
scroll to position [125, 0]
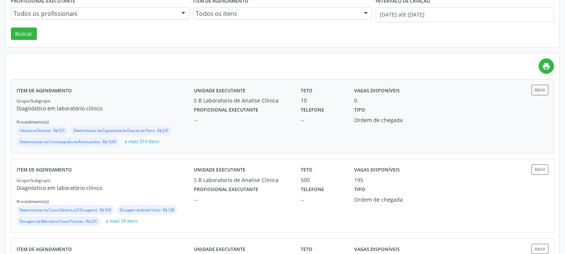
click at [299, 129] on div "Unidade executante S B Laboratorio de Analise Clinica Teto 10 Vagas disponíveis…" at bounding box center [349, 116] width 310 height 63
